Goal: Information Seeking & Learning: Find specific fact

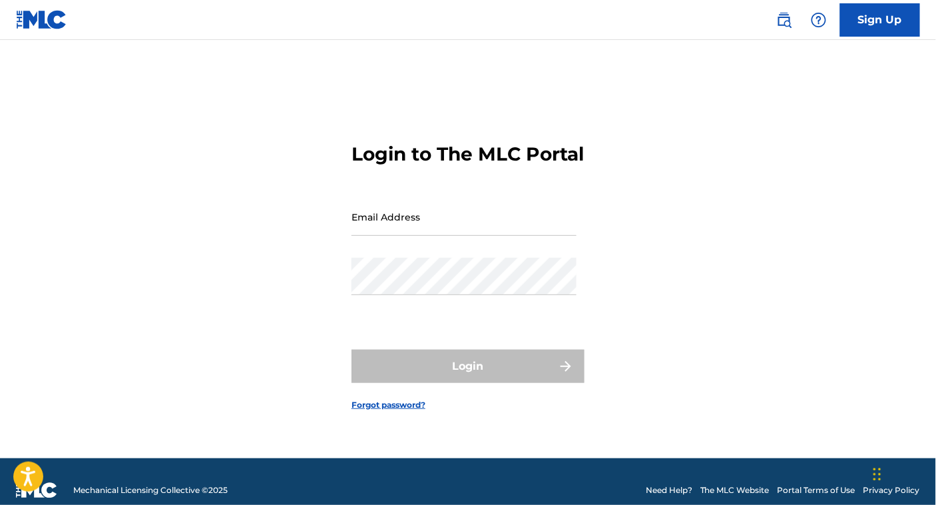
type input "[EMAIL_ADDRESS][DOMAIN_NAME]"
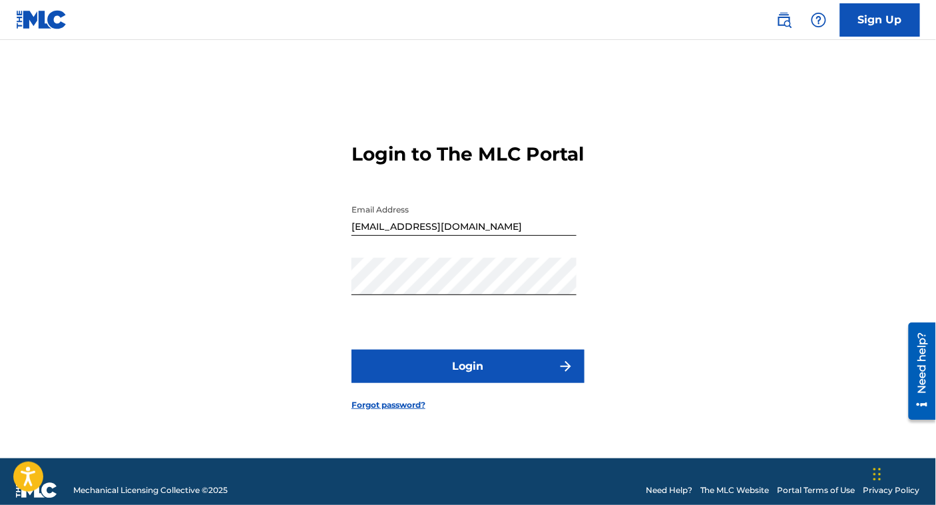
click at [488, 379] on button "Login" at bounding box center [467, 365] width 233 height 33
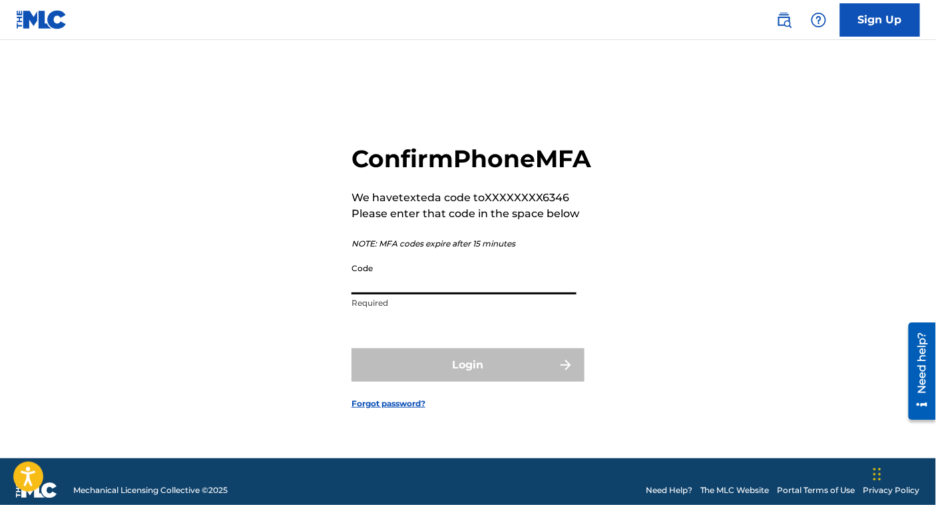
click at [461, 290] on input "Code" at bounding box center [463, 275] width 225 height 38
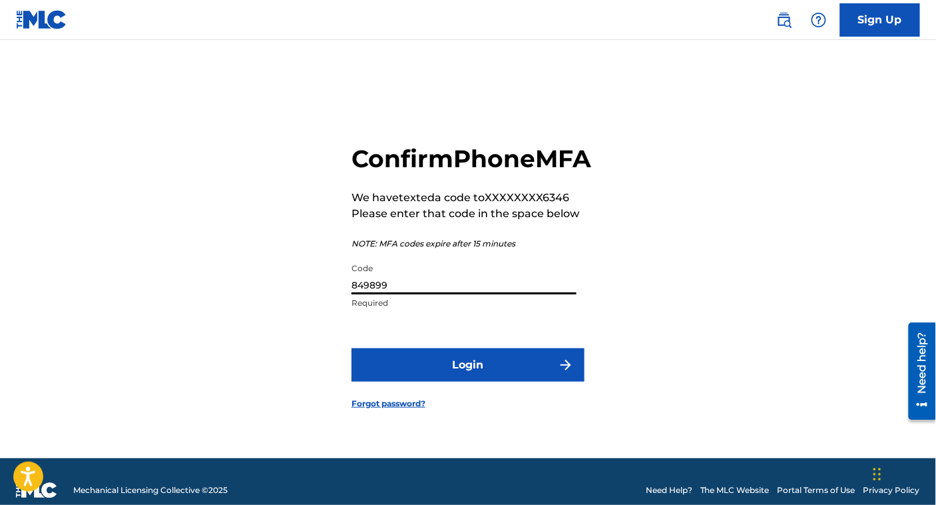
type input "849899"
click at [351, 348] on button "Login" at bounding box center [467, 364] width 233 height 33
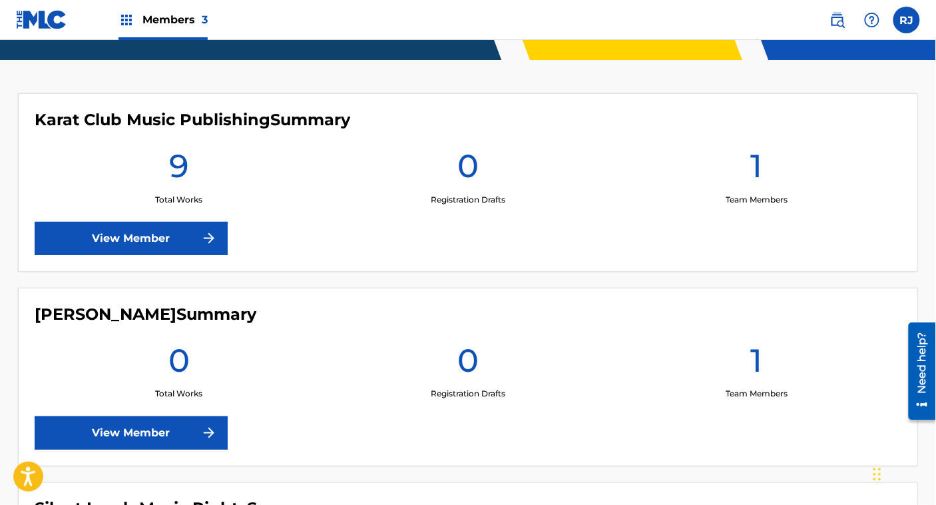
scroll to position [331, 0]
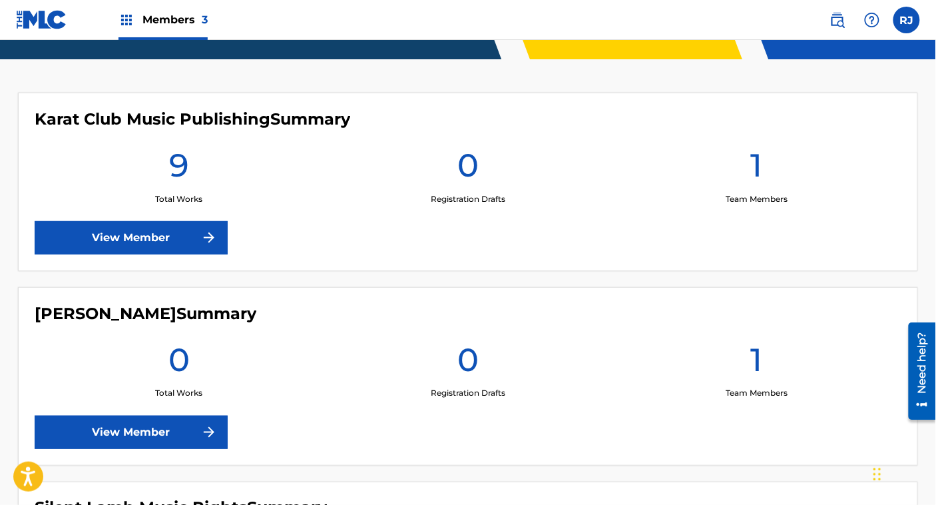
click at [204, 244] on img at bounding box center [209, 238] width 16 height 16
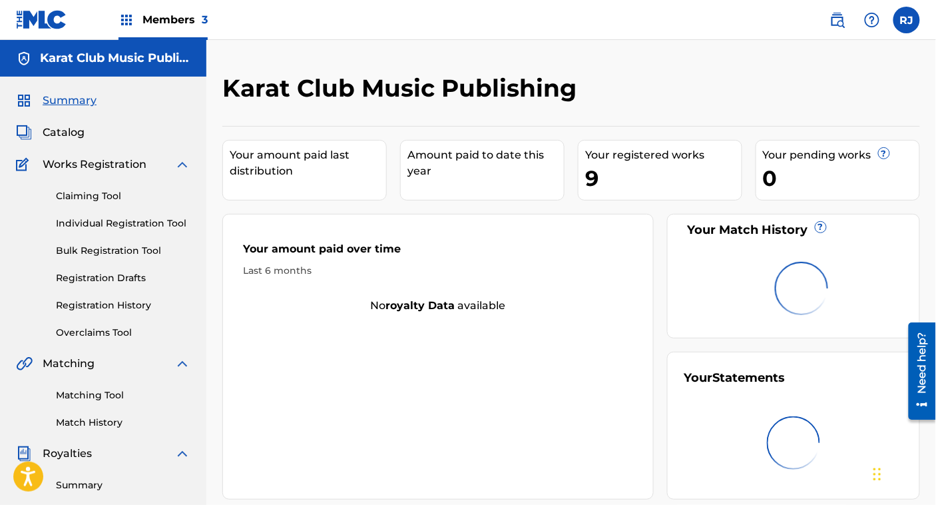
click at [839, 23] on img at bounding box center [837, 20] width 16 height 16
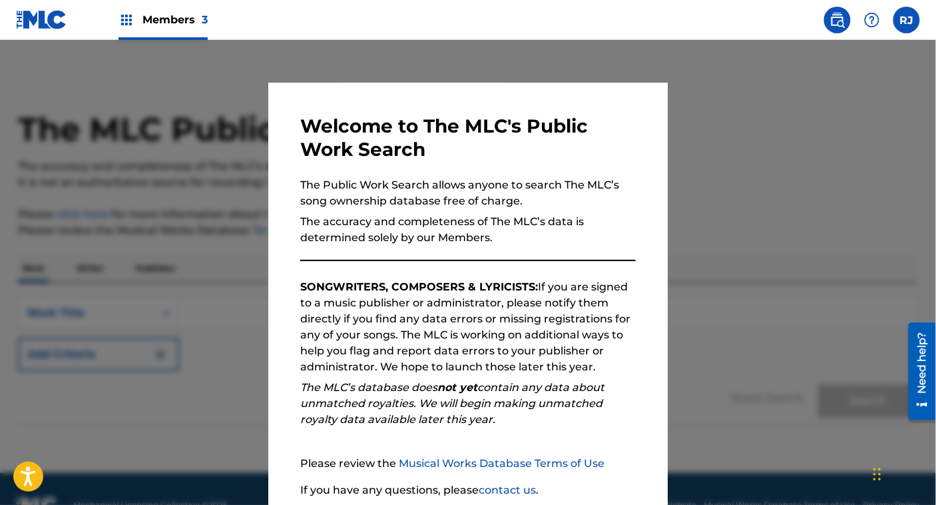
scroll to position [104, 0]
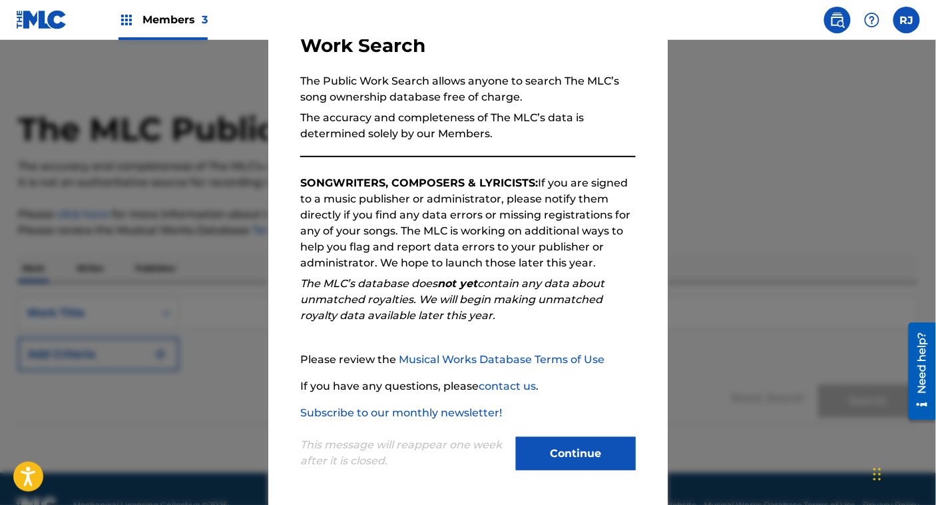
click at [540, 440] on button "Continue" at bounding box center [576, 453] width 120 height 33
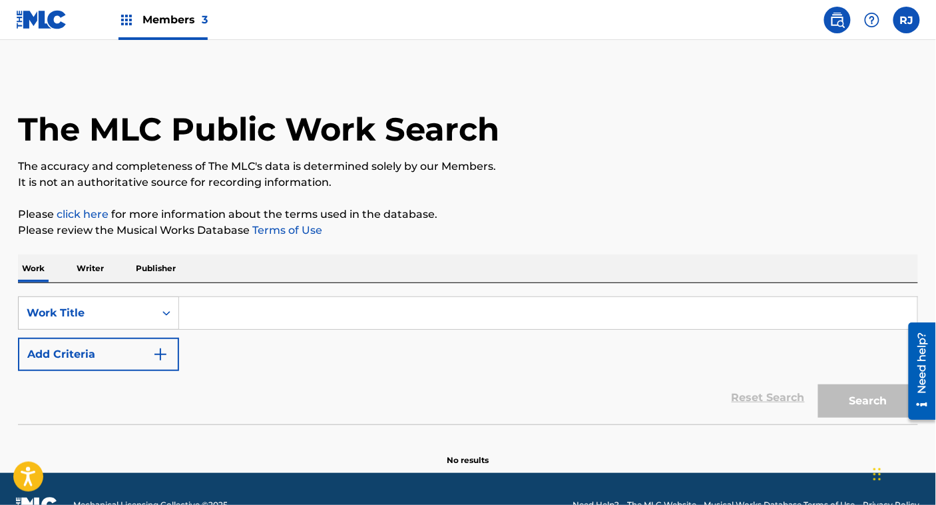
click at [99, 271] on p "Writer" at bounding box center [90, 268] width 35 height 28
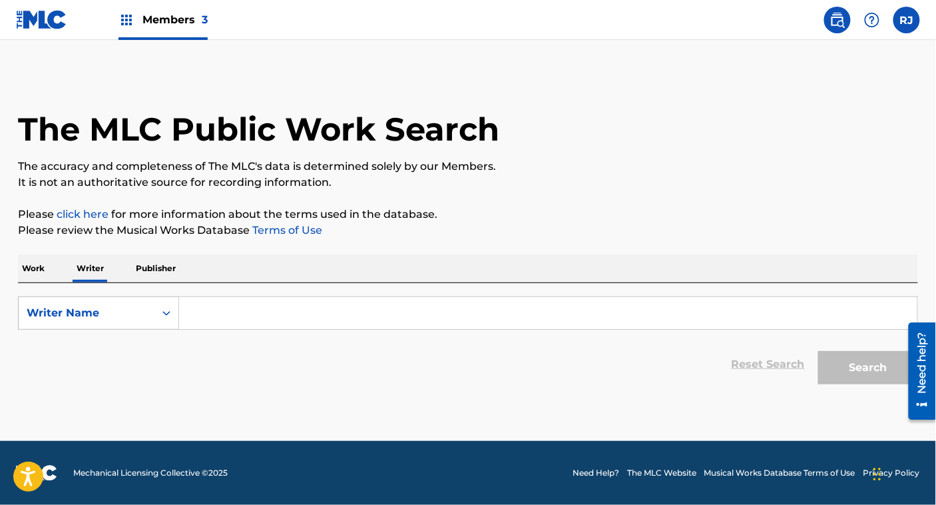
click at [162, 270] on p "Publisher" at bounding box center [156, 268] width 48 height 28
click at [112, 321] on div "Publisher Name" at bounding box center [87, 312] width 136 height 25
click at [101, 274] on p "Writer" at bounding box center [90, 268] width 35 height 28
click at [96, 307] on div "Writer Name" at bounding box center [87, 313] width 120 height 16
click at [43, 280] on p "Work" at bounding box center [33, 268] width 31 height 28
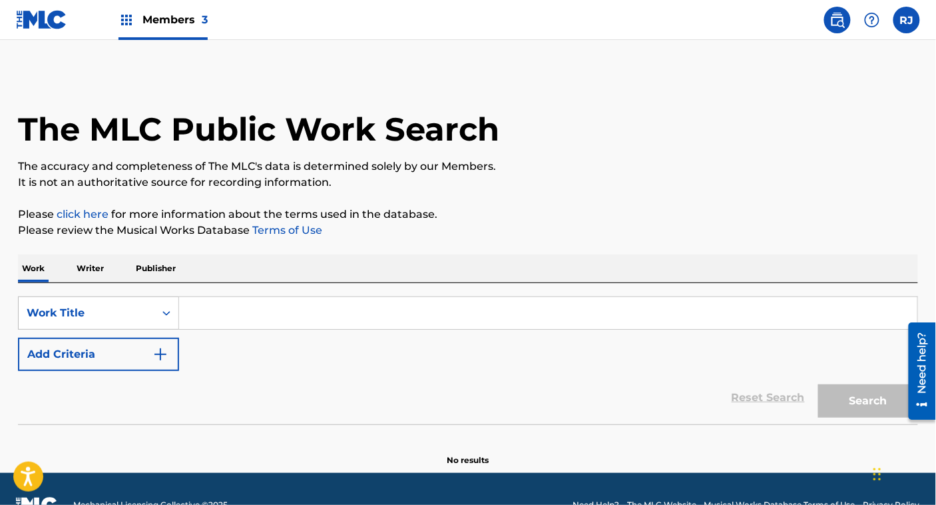
click at [97, 272] on p "Writer" at bounding box center [90, 268] width 35 height 28
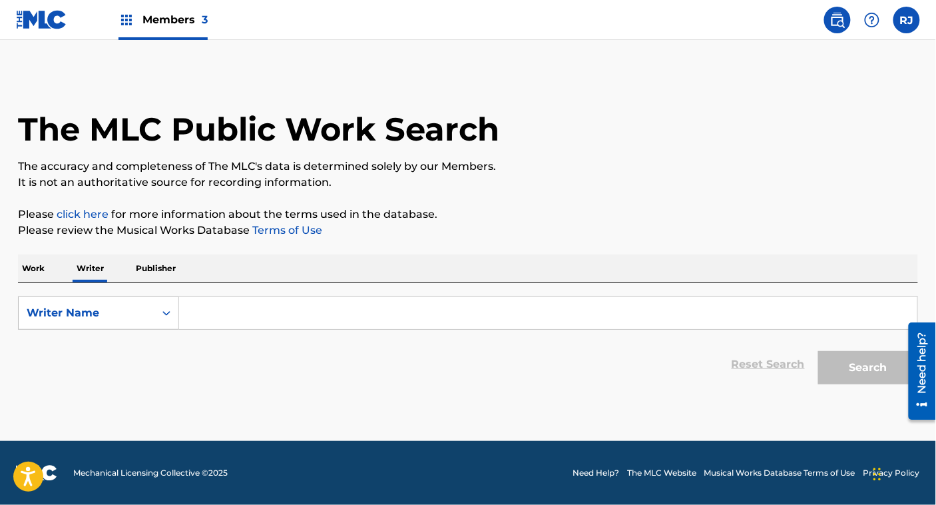
click at [134, 268] on p "Publisher" at bounding box center [156, 268] width 48 height 28
click at [164, 278] on p "Publisher" at bounding box center [156, 268] width 48 height 28
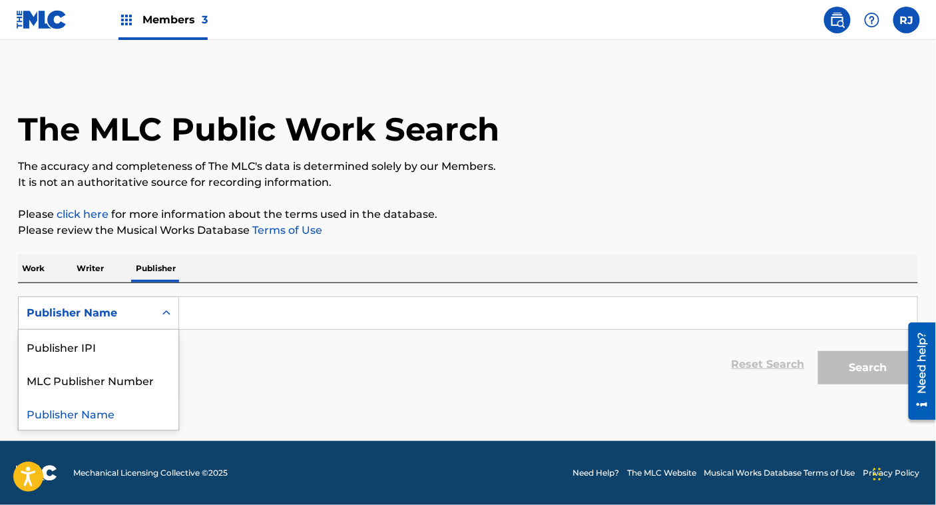
click at [137, 312] on div "Publisher Name" at bounding box center [87, 313] width 120 height 16
click at [141, 369] on div "MLC Publisher Number" at bounding box center [99, 379] width 160 height 33
click at [227, 306] on input "Search Form" at bounding box center [548, 313] width 738 height 32
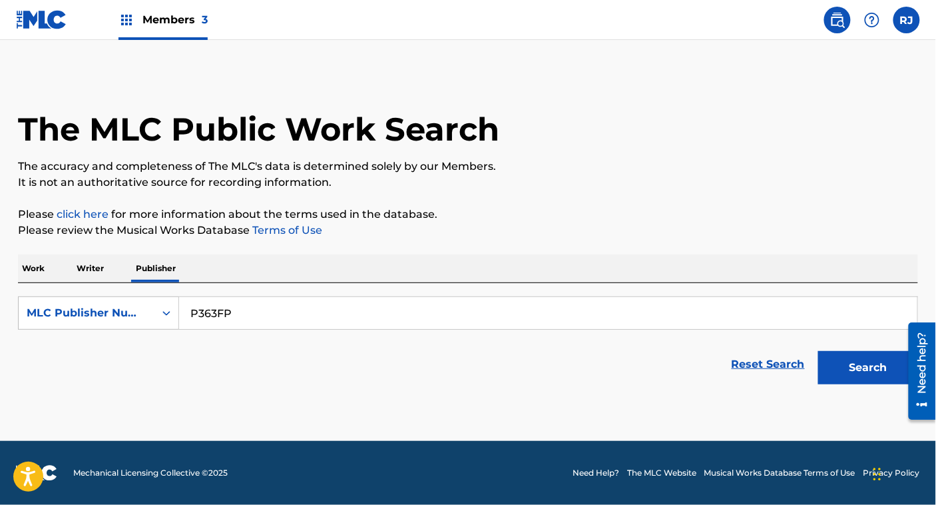
click at [818, 351] on button "Search" at bounding box center [868, 367] width 100 height 33
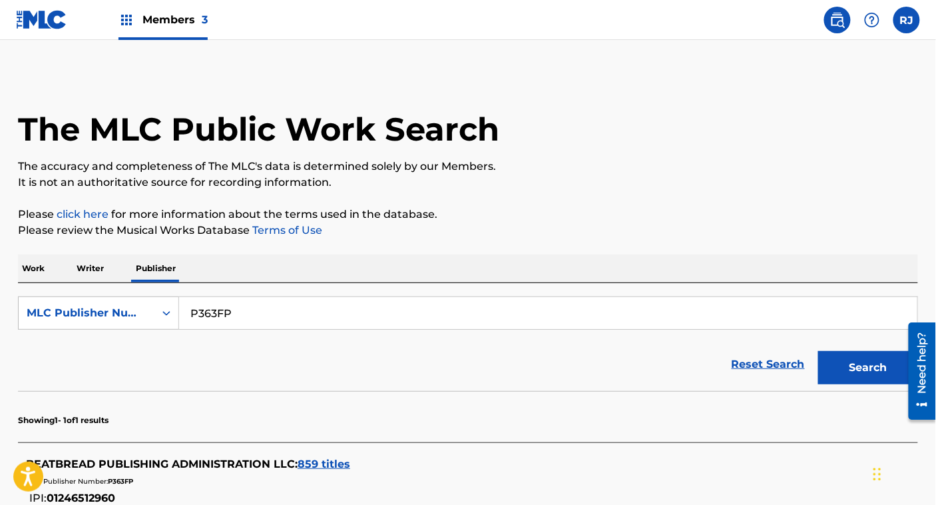
scroll to position [161, 0]
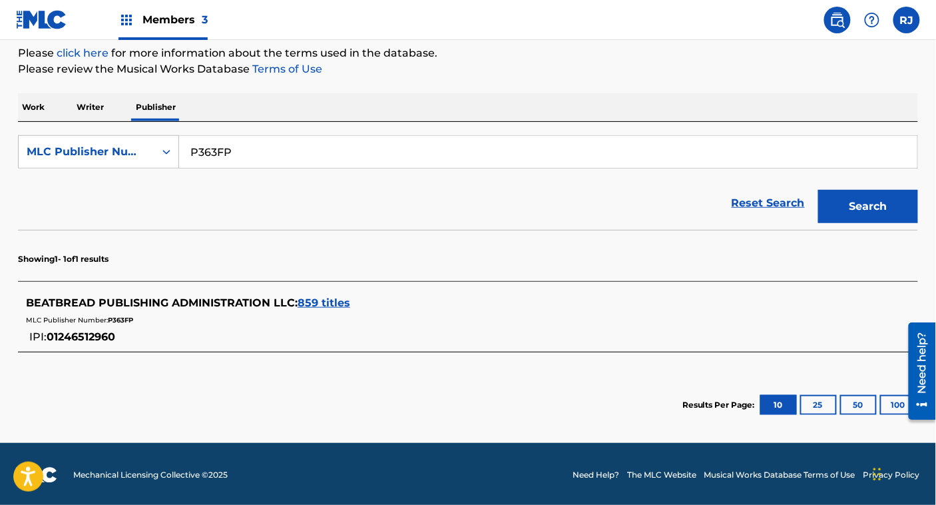
click at [246, 153] on input "P363FP" at bounding box center [548, 152] width 738 height 32
type input "P302BZ"
click at [818, 190] on button "Search" at bounding box center [868, 206] width 100 height 33
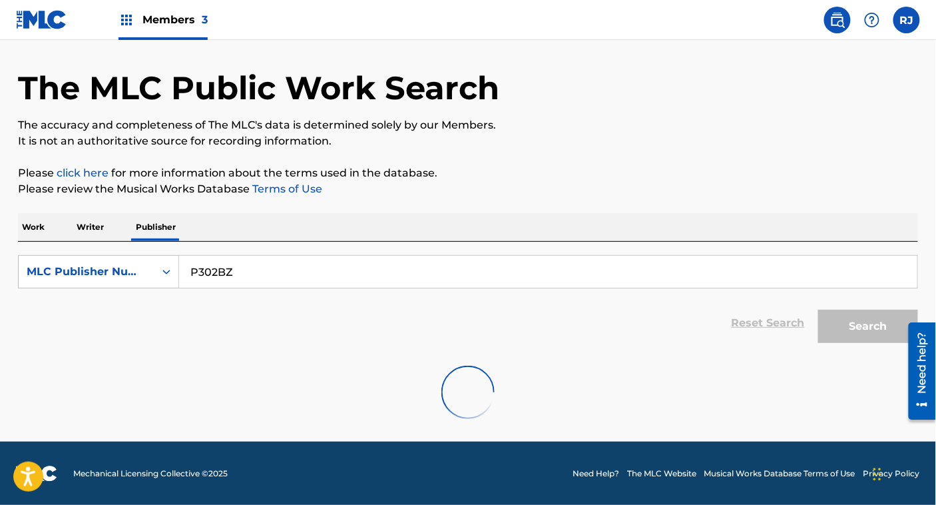
scroll to position [145, 0]
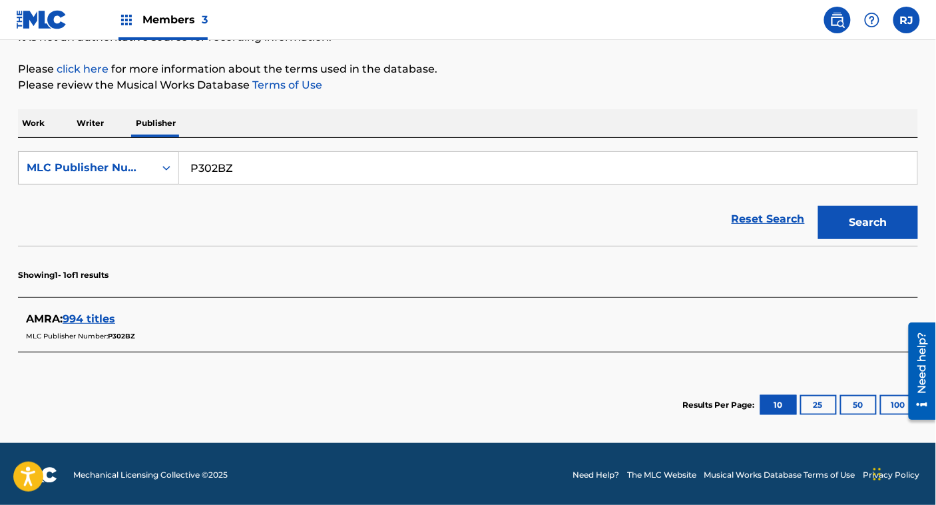
click at [81, 316] on span "994 titles" at bounding box center [89, 318] width 53 height 13
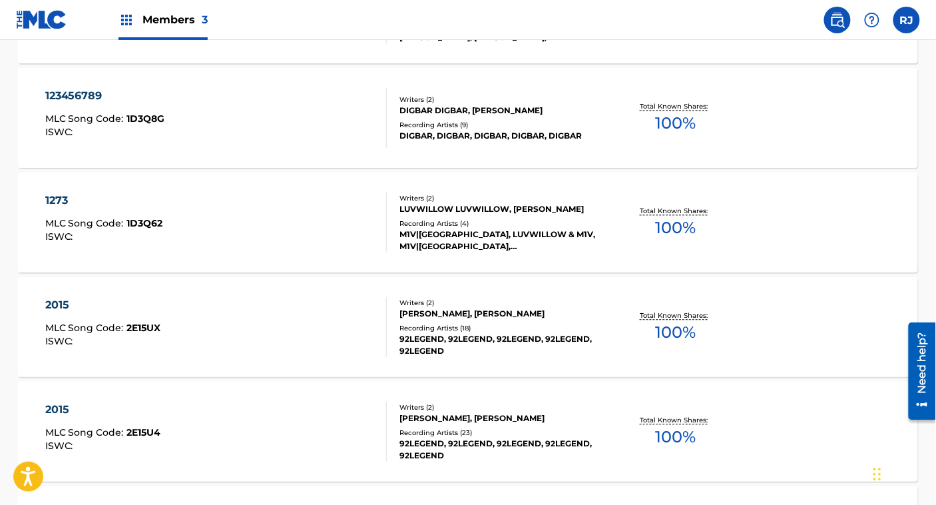
scroll to position [691, 0]
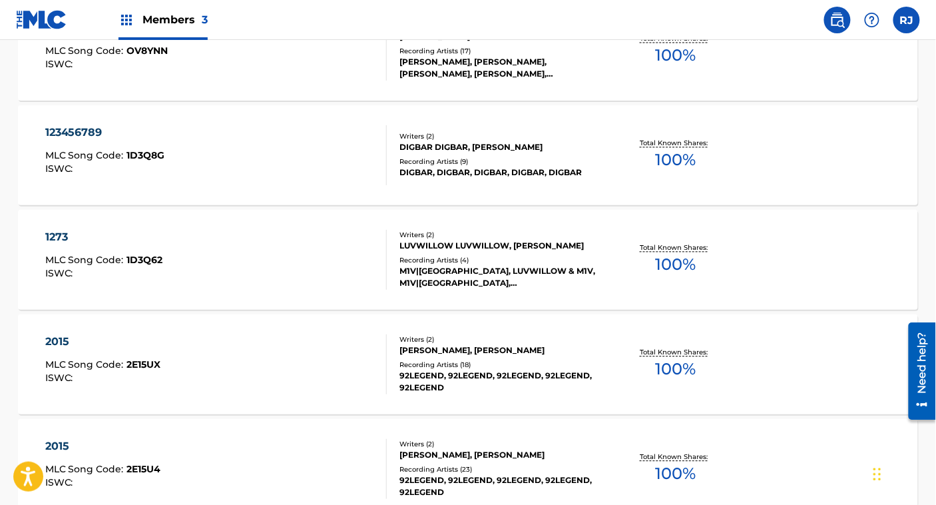
click at [361, 152] on div "123456789 MLC Song Code : 1D3Q8G ISWC :" at bounding box center [216, 155] width 342 height 60
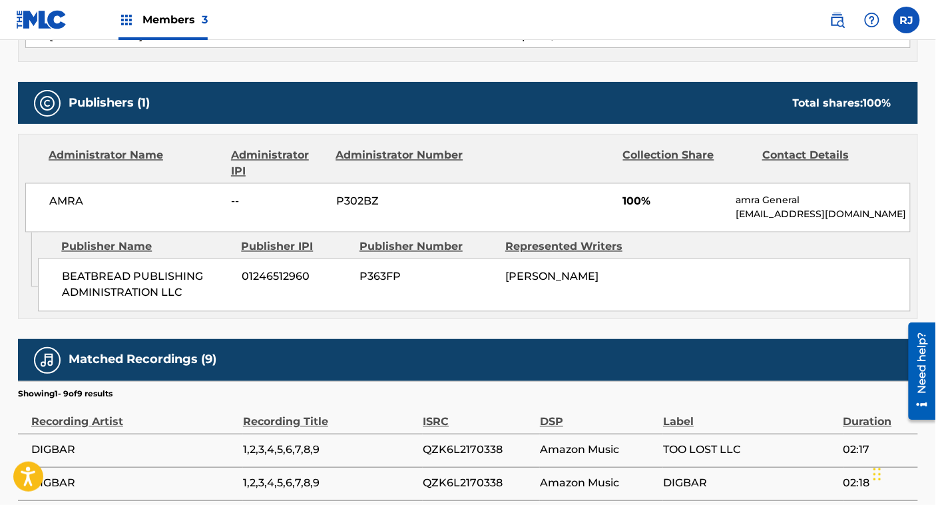
scroll to position [550, 0]
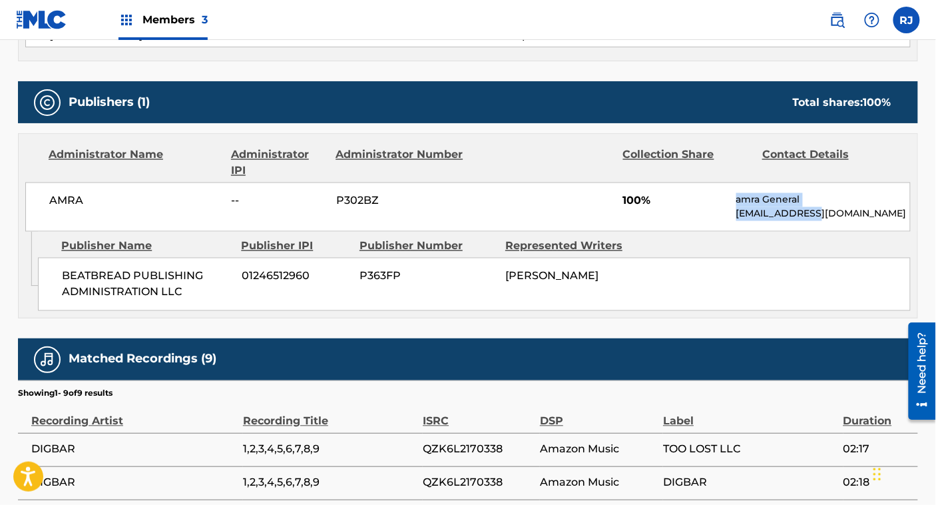
drag, startPoint x: 737, startPoint y: 191, endPoint x: 843, endPoint y: 215, distance: 109.2
click at [843, 215] on div "amra General [EMAIL_ADDRESS][DOMAIN_NAME]" at bounding box center [823, 207] width 174 height 28
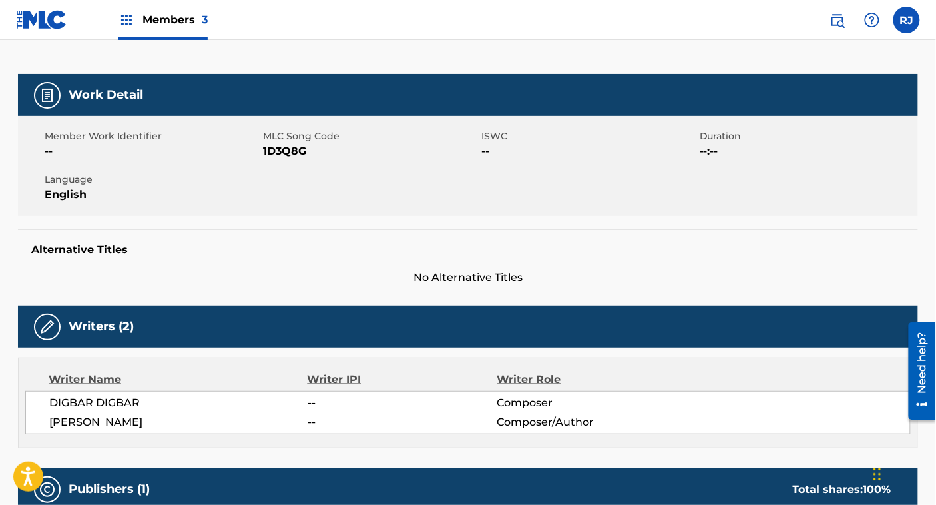
scroll to position [0, 0]
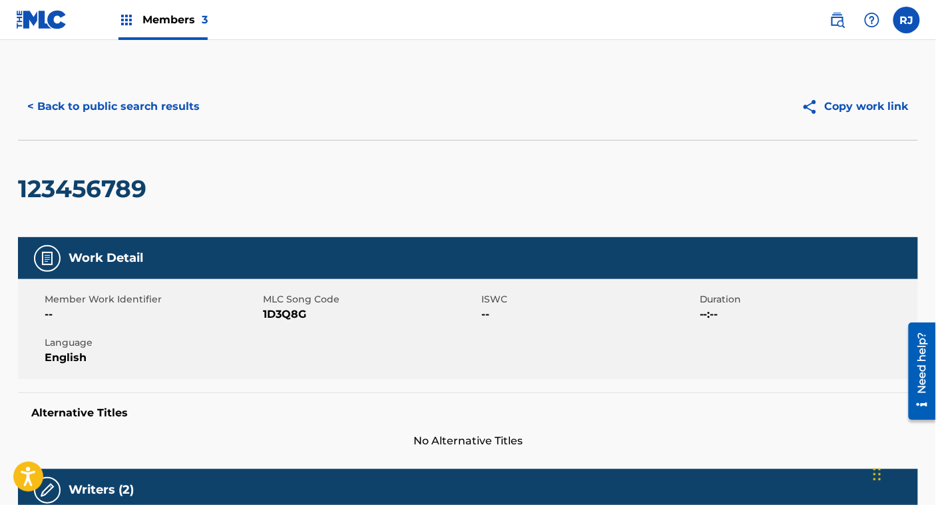
click at [167, 100] on button "< Back to public search results" at bounding box center [113, 106] width 191 height 33
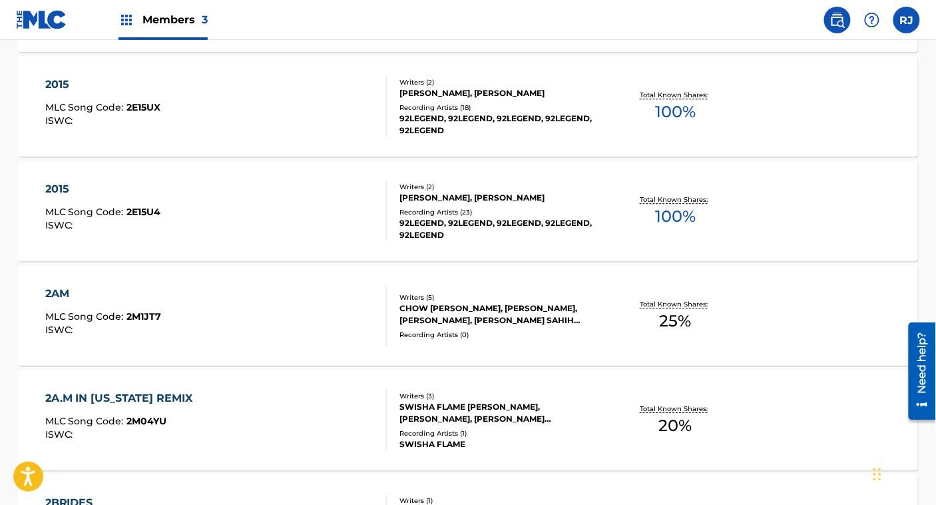
scroll to position [1178, 0]
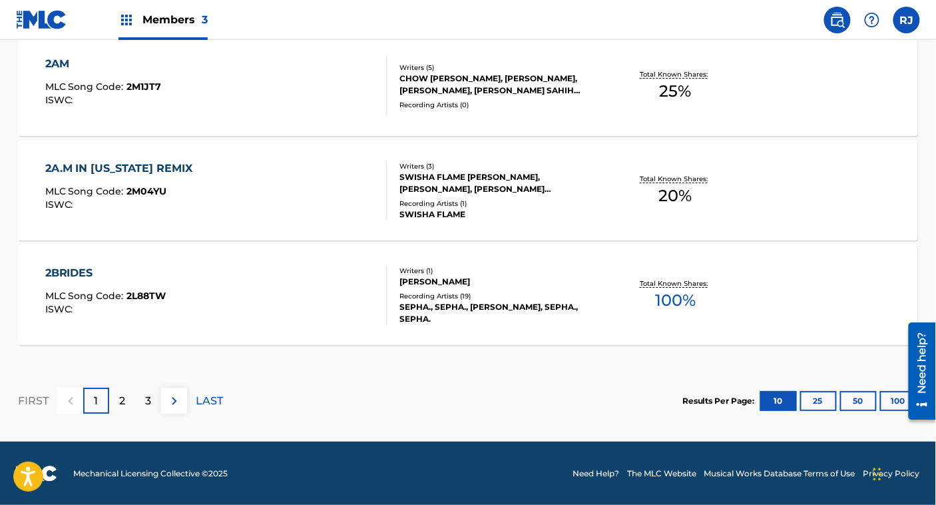
click at [126, 401] on div "2" at bounding box center [122, 400] width 26 height 26
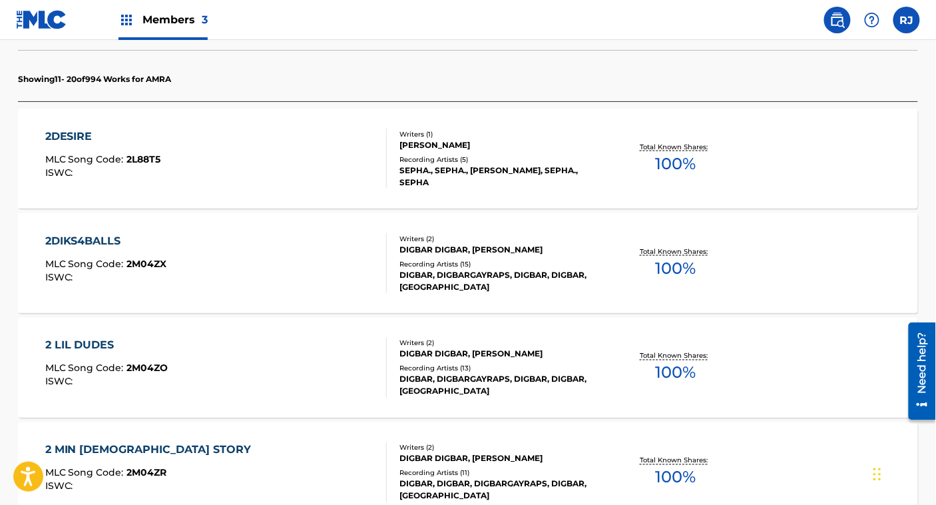
scroll to position [375, 0]
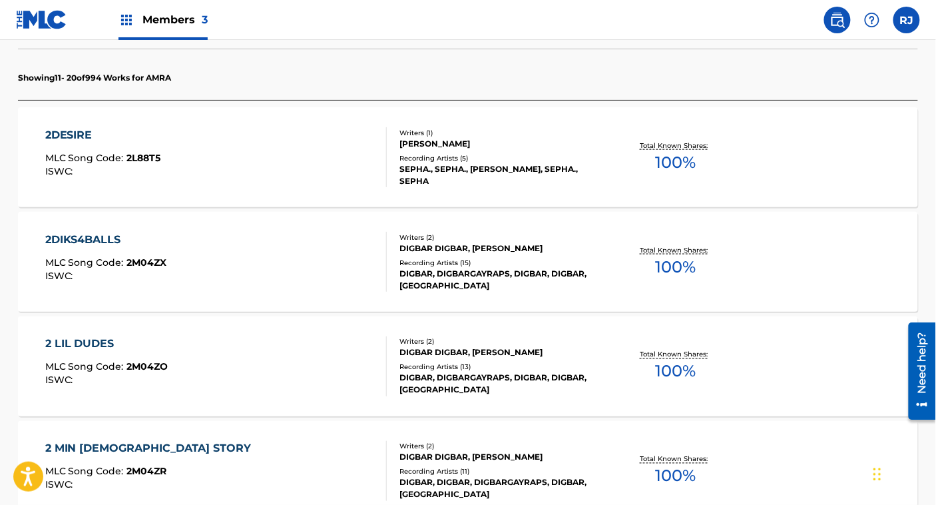
click at [307, 274] on div "2DIKS4BALLS MLC Song Code : 2M04ZX ISWC :" at bounding box center [216, 262] width 342 height 60
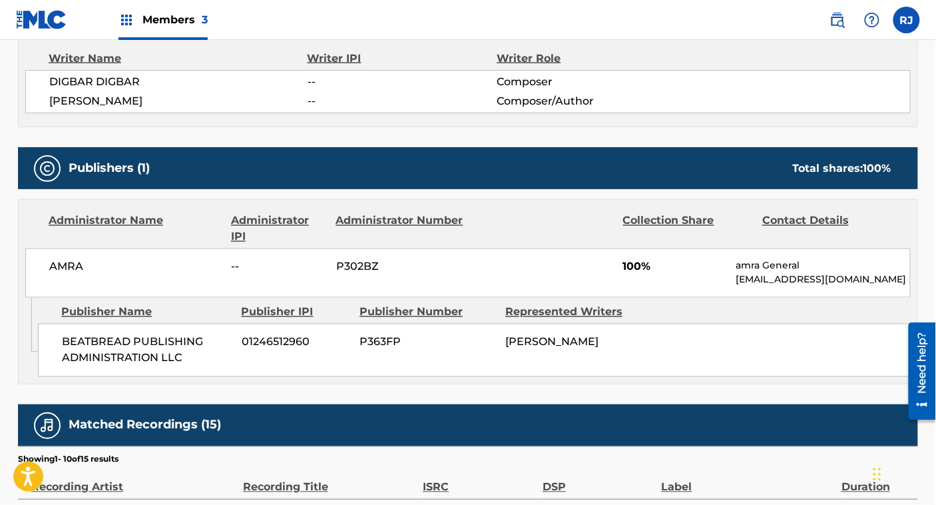
scroll to position [483, 0]
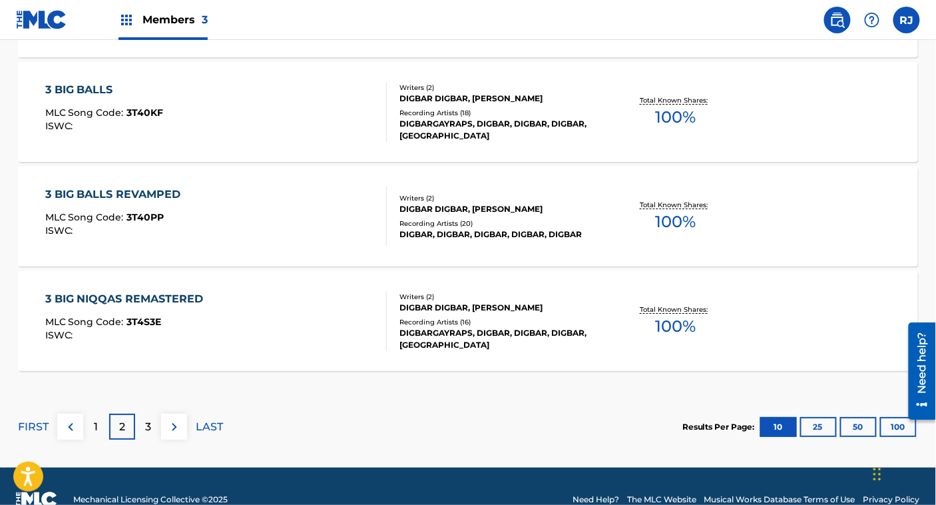
scroll to position [1152, 0]
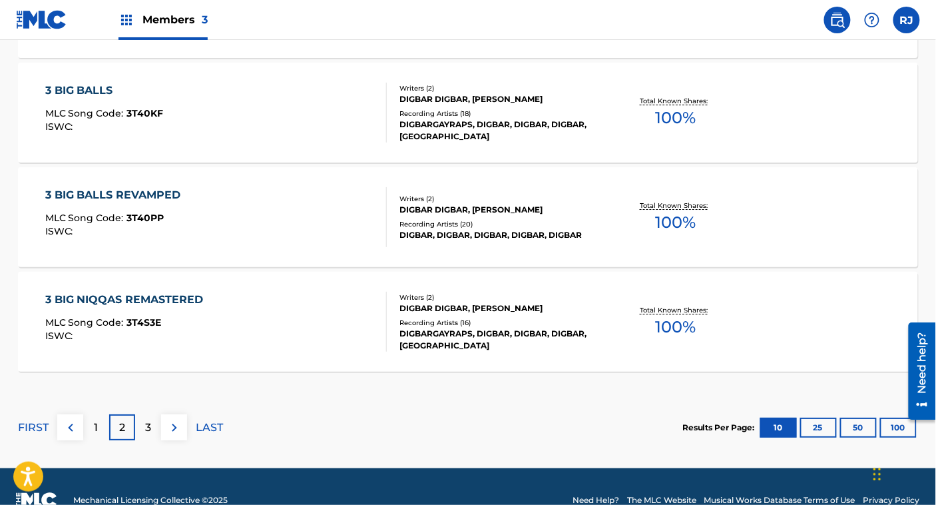
click at [148, 423] on p "3" at bounding box center [148, 427] width 6 height 16
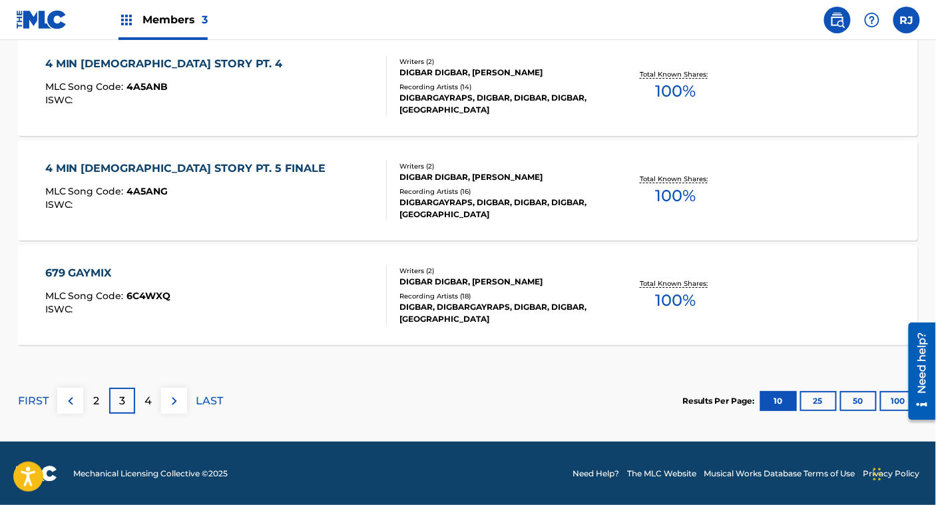
click at [149, 397] on p "4" at bounding box center [147, 401] width 7 height 16
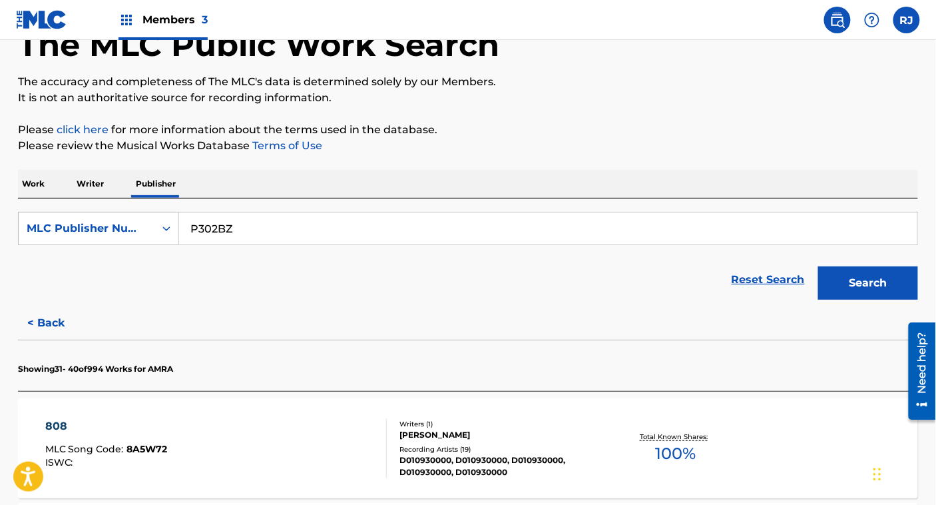
scroll to position [1178, 0]
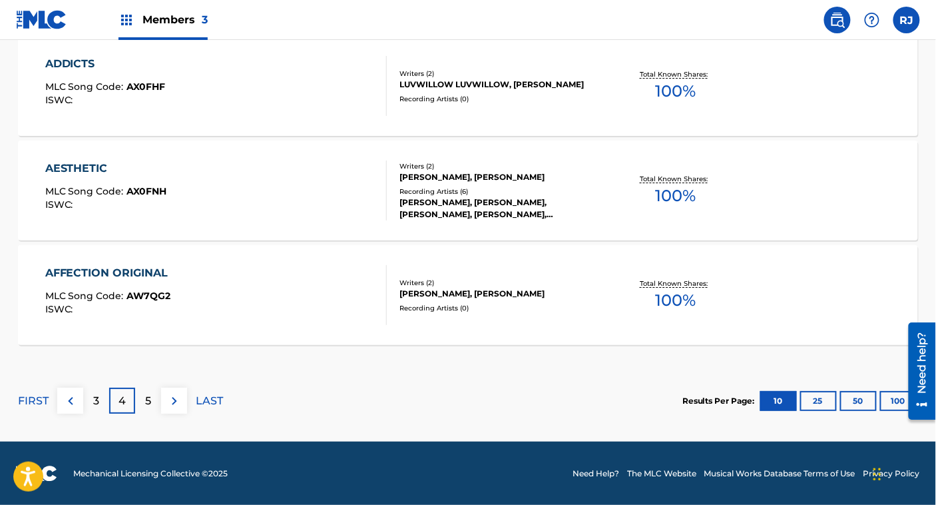
click at [157, 399] on div "5" at bounding box center [148, 400] width 26 height 26
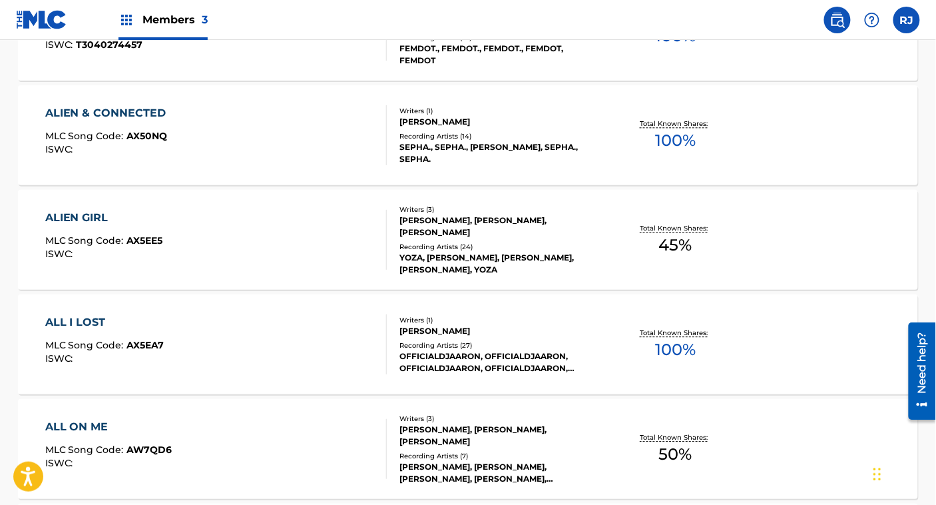
scroll to position [813, 0]
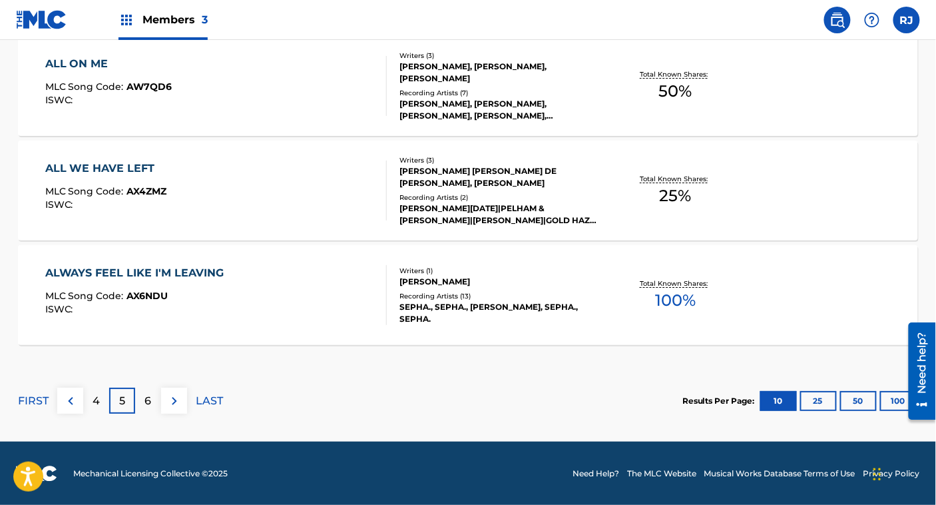
click at [148, 407] on p "6" at bounding box center [148, 401] width 7 height 16
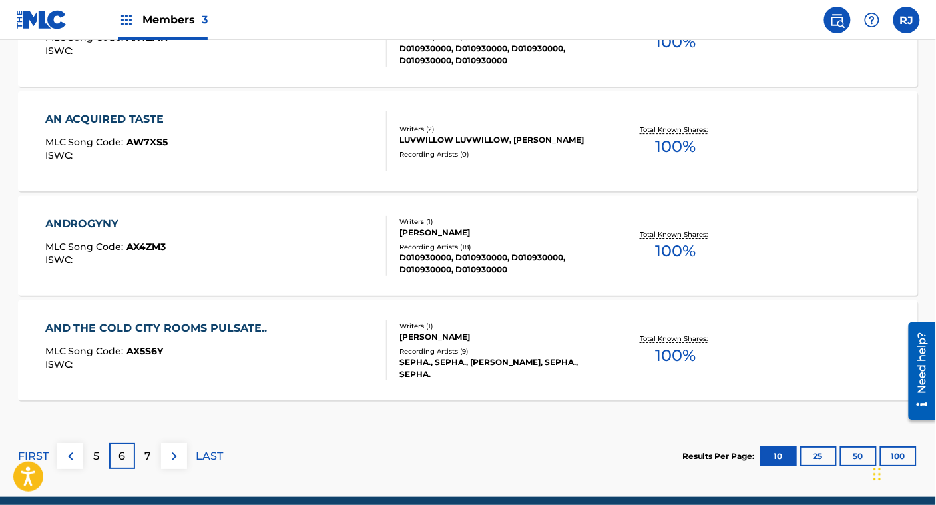
scroll to position [1178, 0]
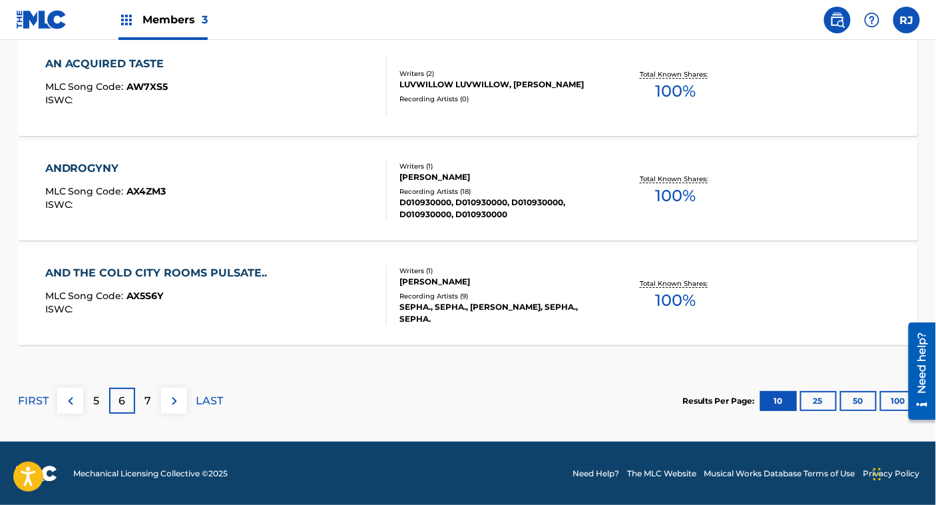
click at [152, 398] on div "7" at bounding box center [148, 400] width 26 height 26
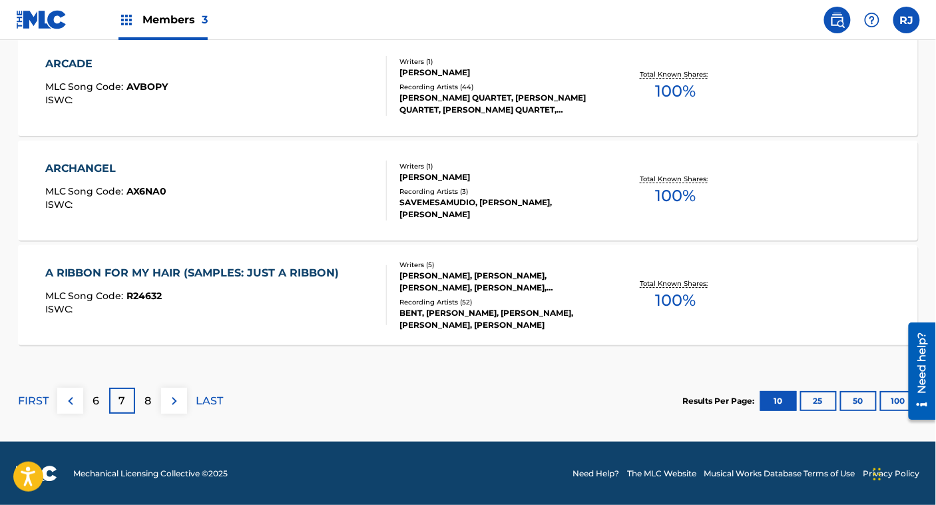
click at [152, 398] on div "8" at bounding box center [148, 400] width 26 height 26
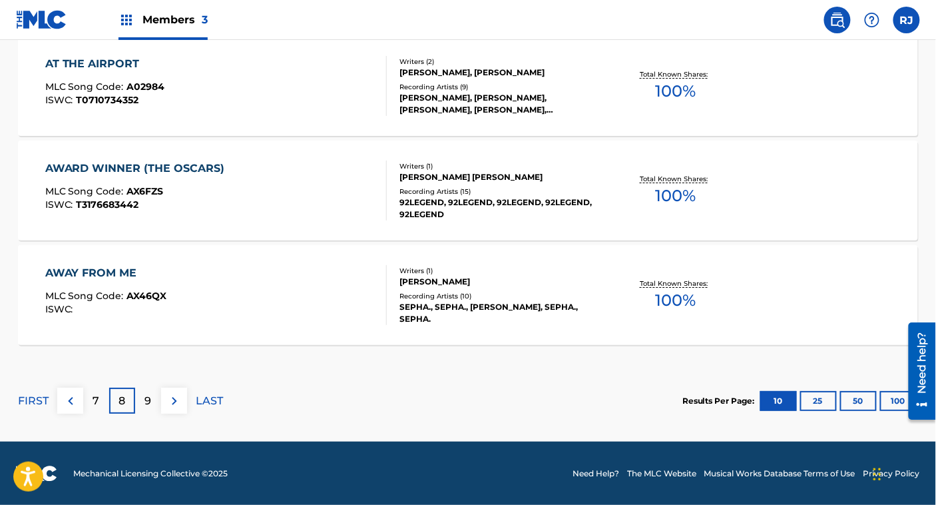
click at [152, 398] on div "9" at bounding box center [148, 400] width 26 height 26
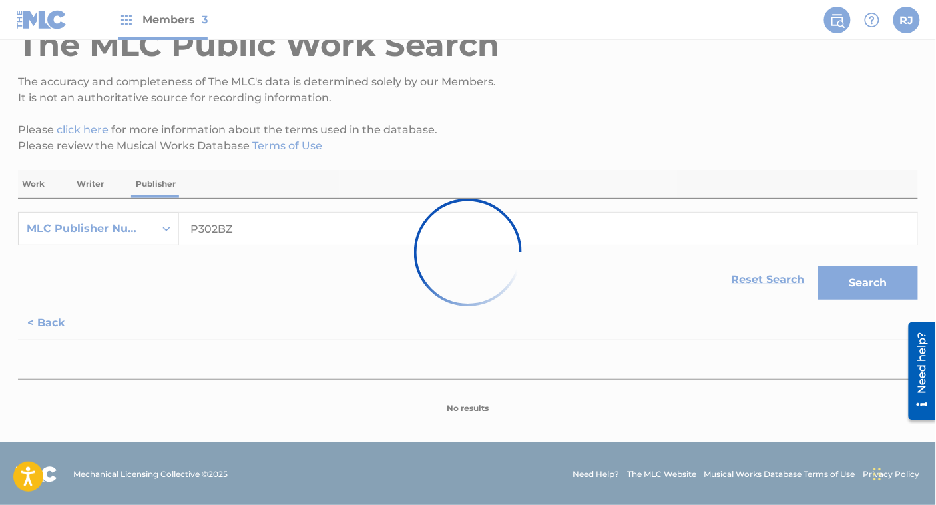
scroll to position [1178, 0]
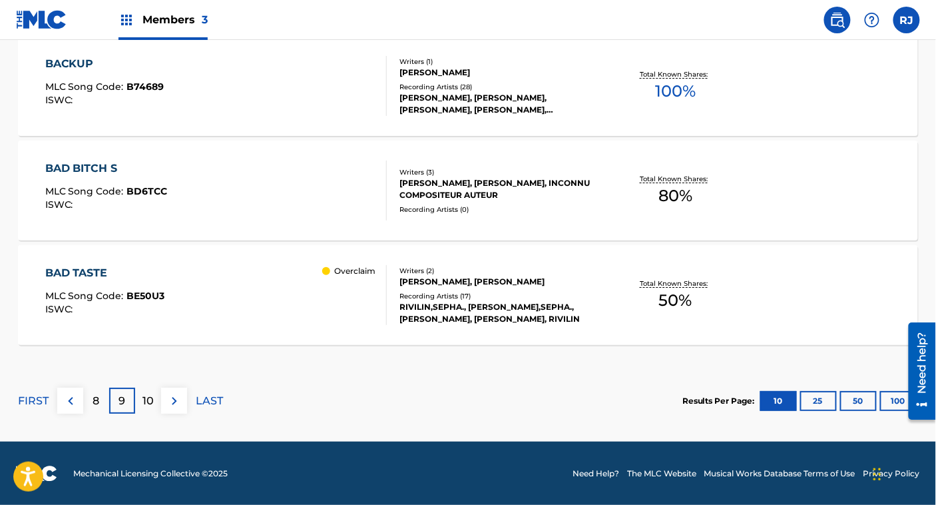
click at [158, 393] on div "10" at bounding box center [148, 400] width 26 height 26
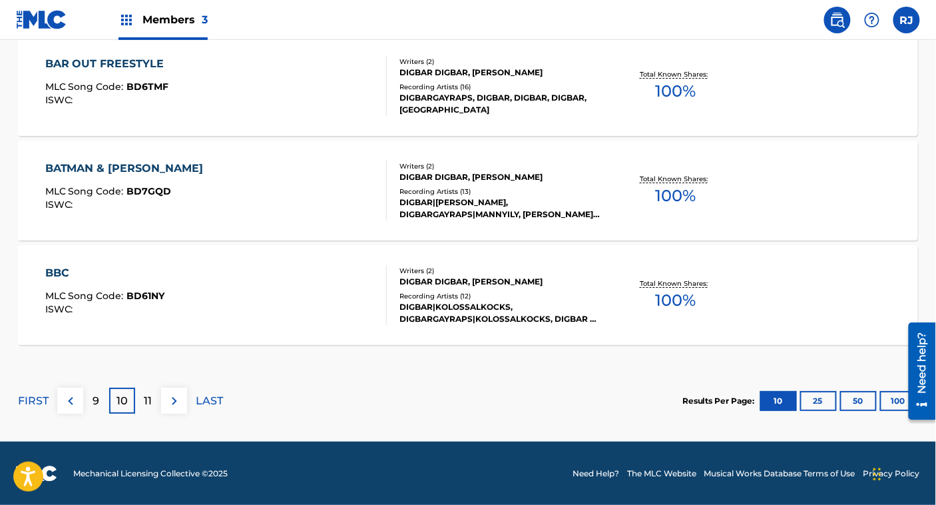
click at [158, 393] on div "11" at bounding box center [148, 400] width 26 height 26
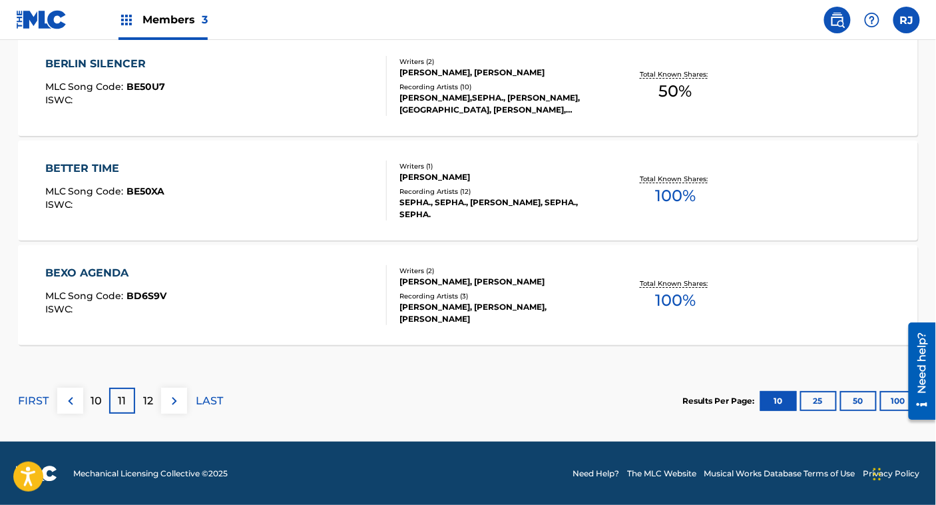
click at [158, 393] on div "12" at bounding box center [148, 400] width 26 height 26
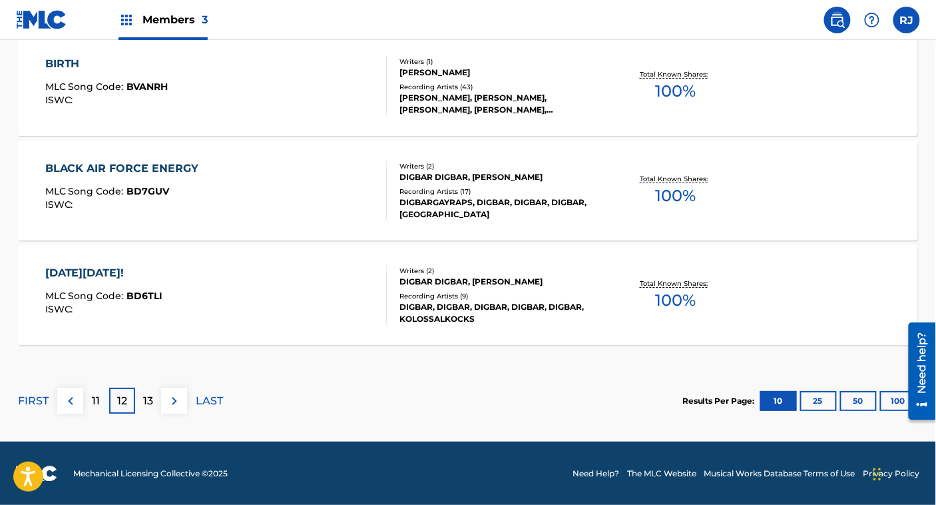
click at [158, 393] on div "13" at bounding box center [148, 400] width 26 height 26
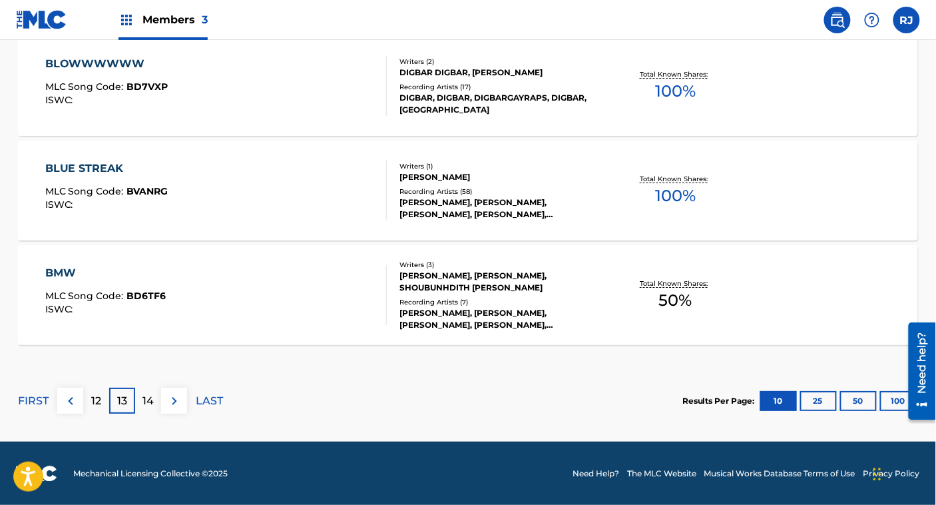
click at [99, 407] on p "12" at bounding box center [96, 401] width 10 height 16
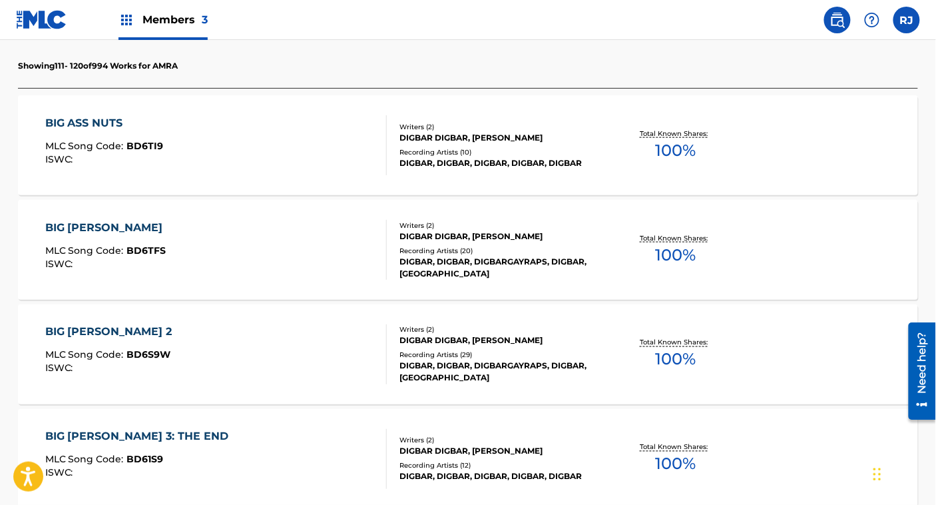
scroll to position [356, 0]
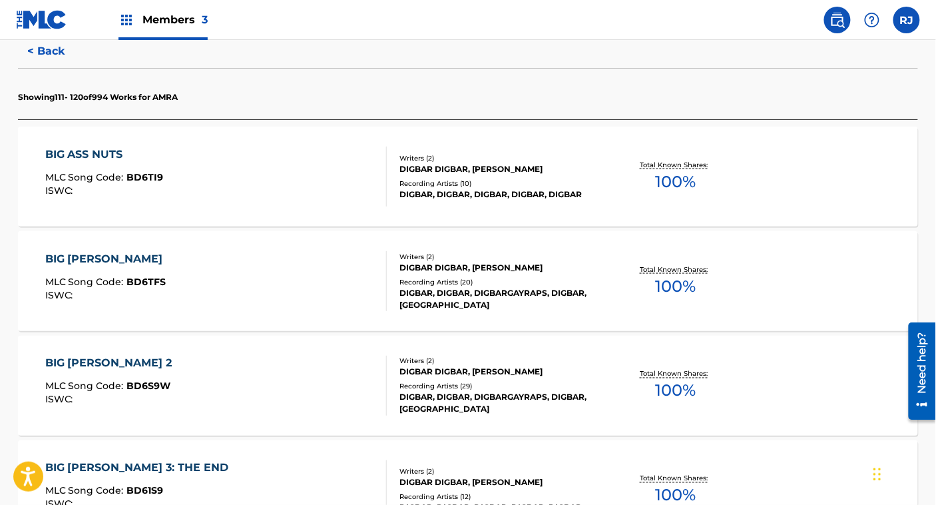
click at [281, 283] on div "BIG [PERSON_NAME] MLC Song Code : BD6TFS ISWC :" at bounding box center [216, 281] width 342 height 60
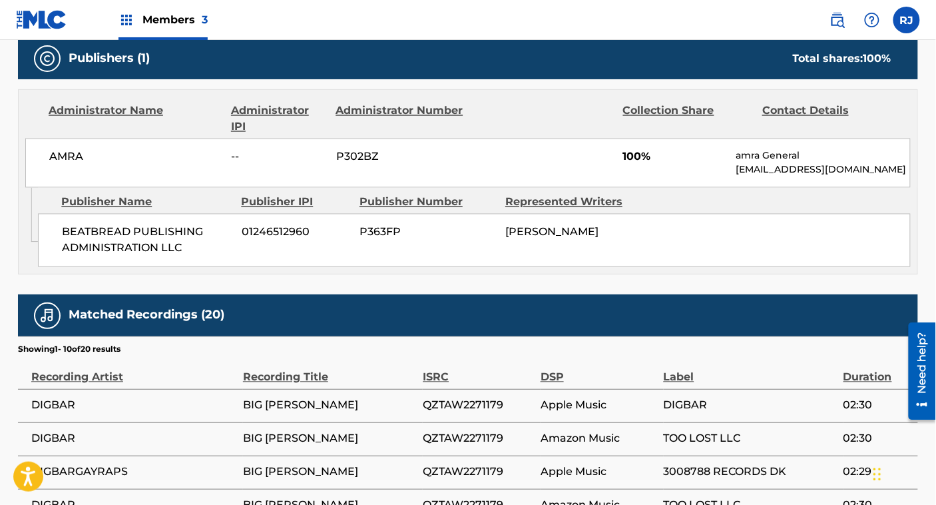
scroll to position [594, 0]
click at [264, 152] on span "--" at bounding box center [279, 157] width 95 height 16
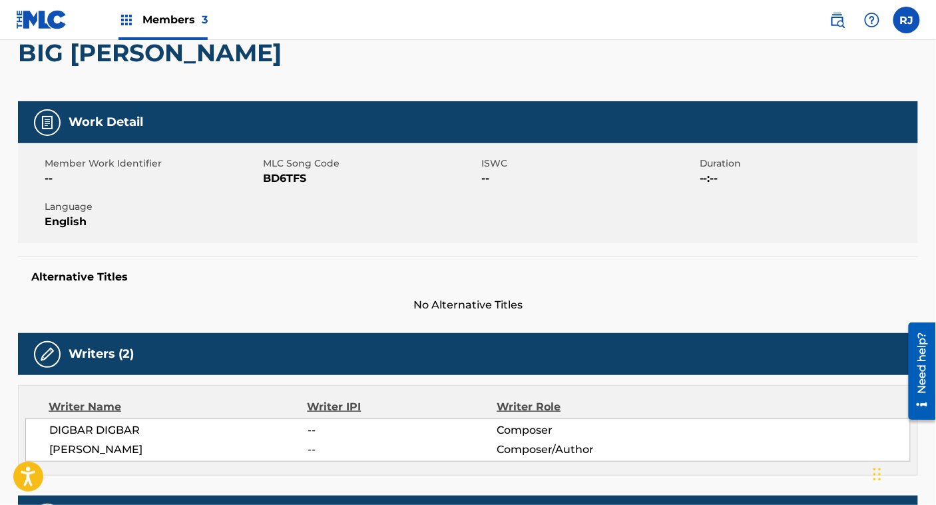
scroll to position [0, 0]
